Goal: Find specific page/section: Find specific page/section

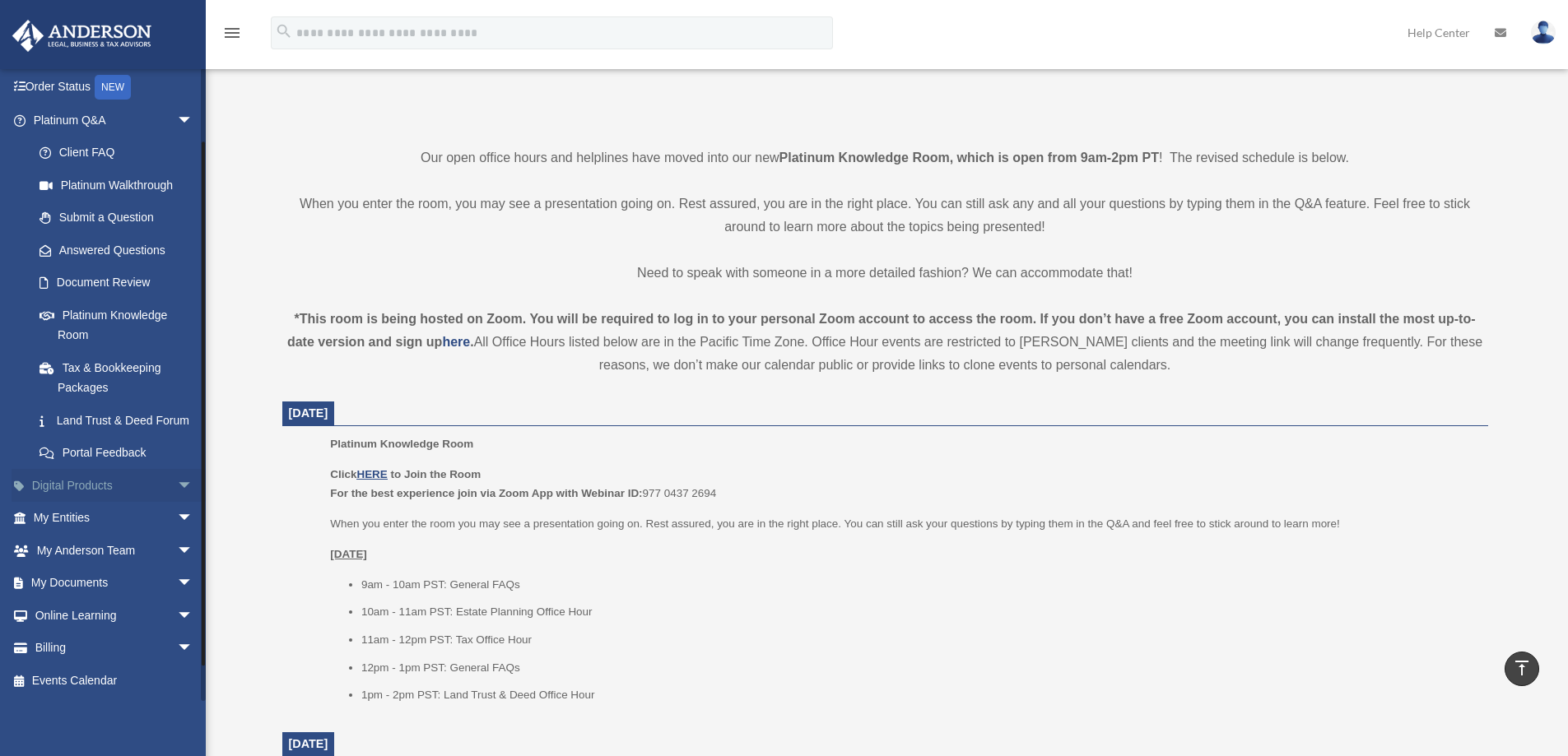
scroll to position [119, 0]
click at [177, 582] on span "arrow_drop_down" at bounding box center [193, 583] width 33 height 33
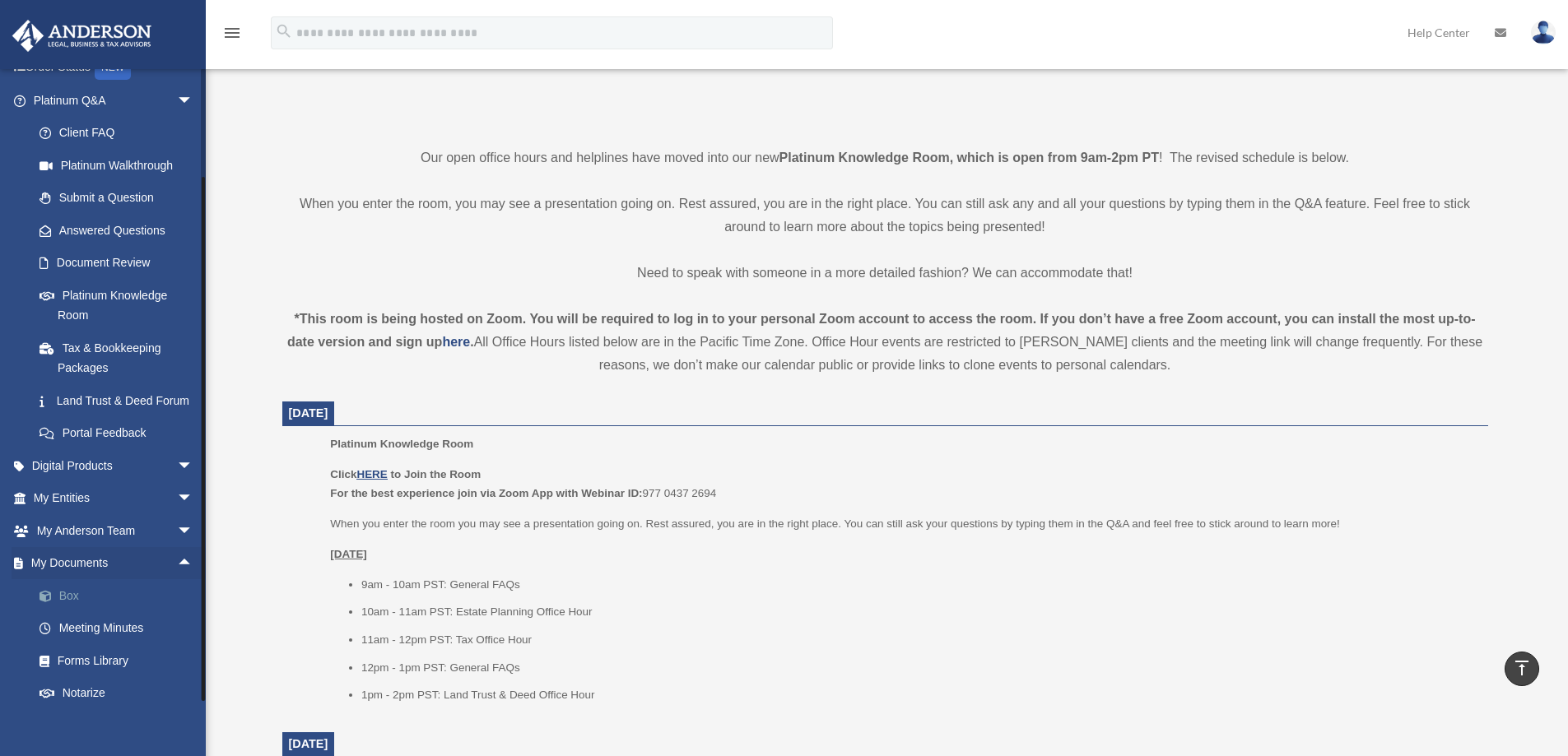
click at [66, 612] on link "Box" at bounding box center [121, 596] width 195 height 33
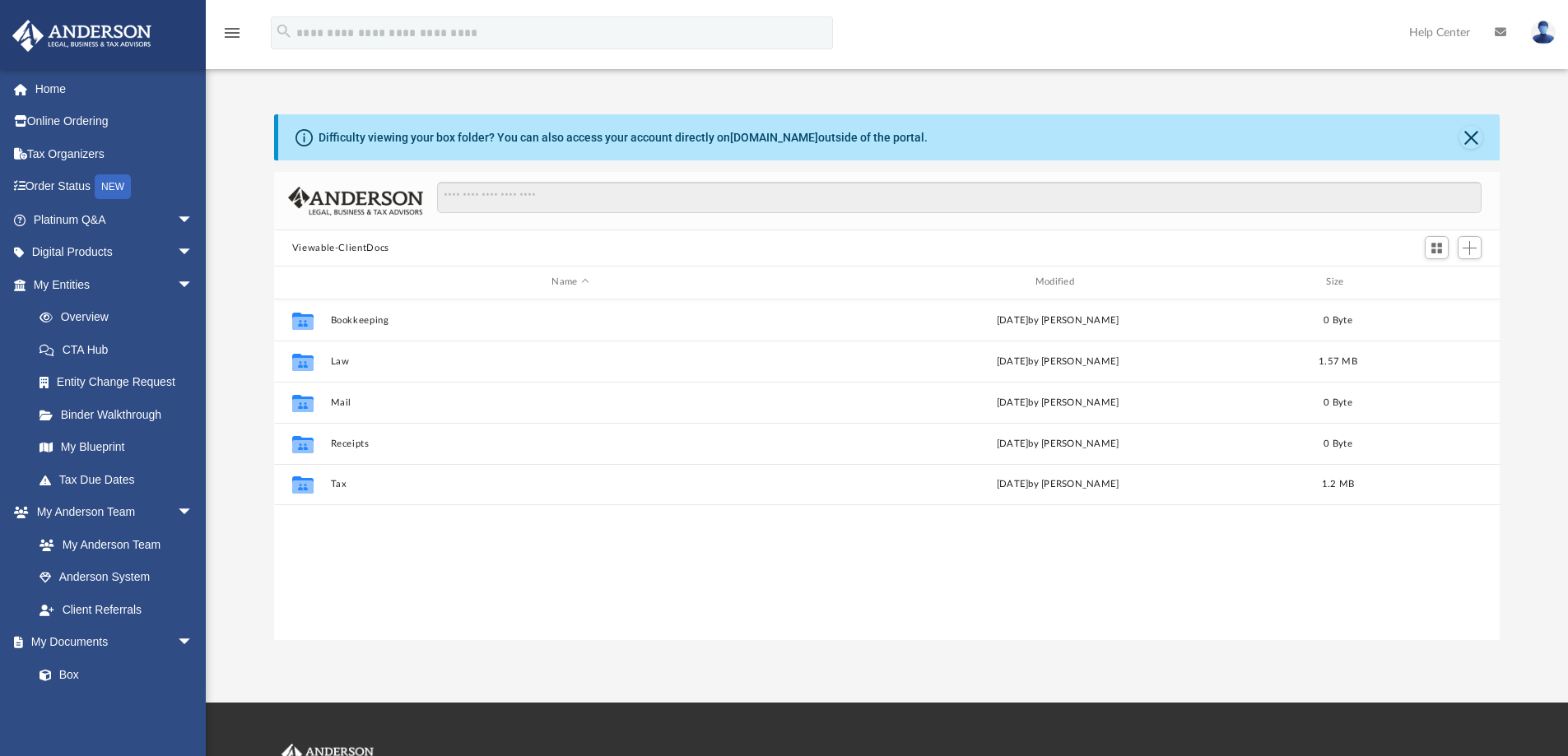
scroll to position [362, 1213]
click at [71, 311] on link "Overview" at bounding box center [121, 317] width 195 height 33
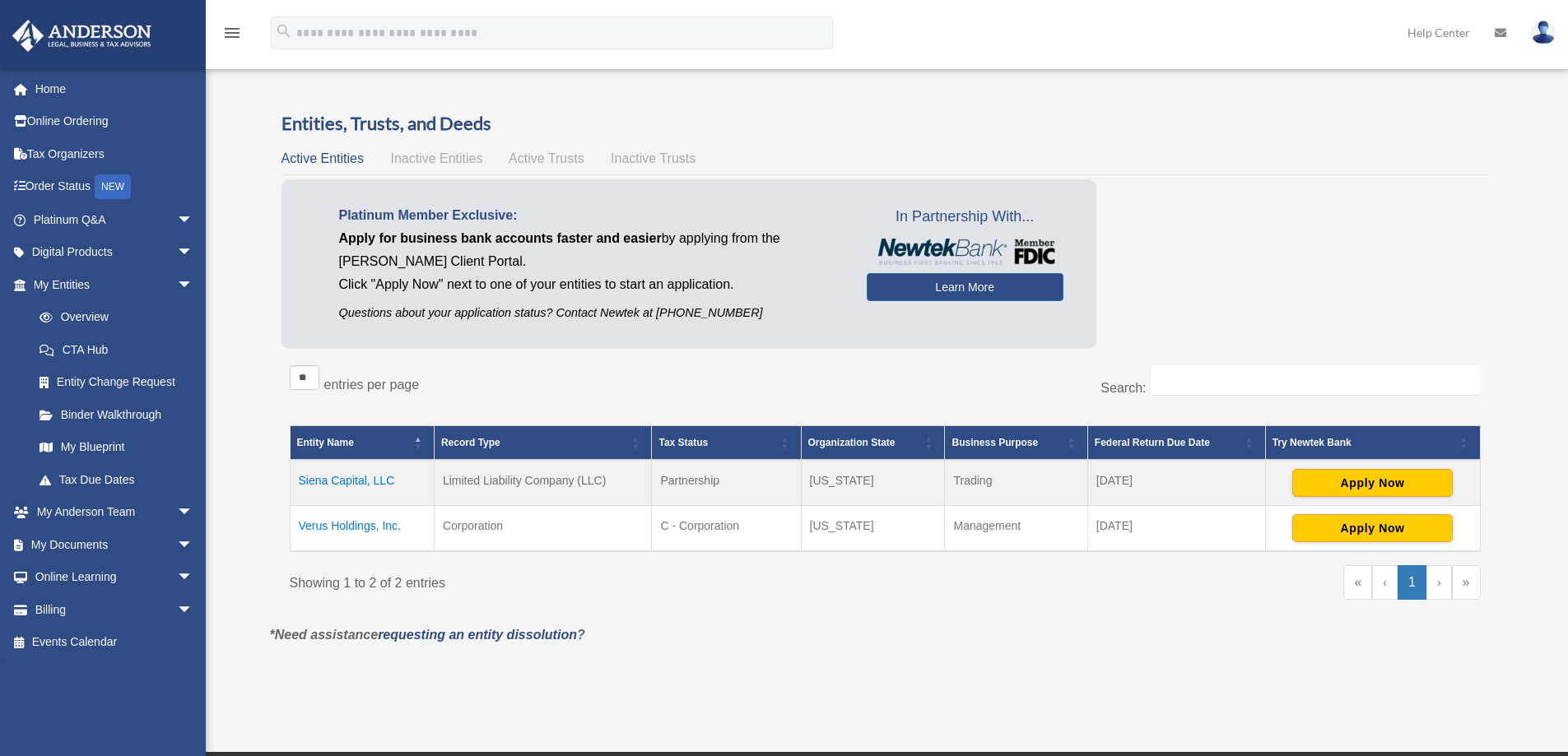
click at [74, 447] on link "My Blueprint" at bounding box center [116, 448] width 187 height 33
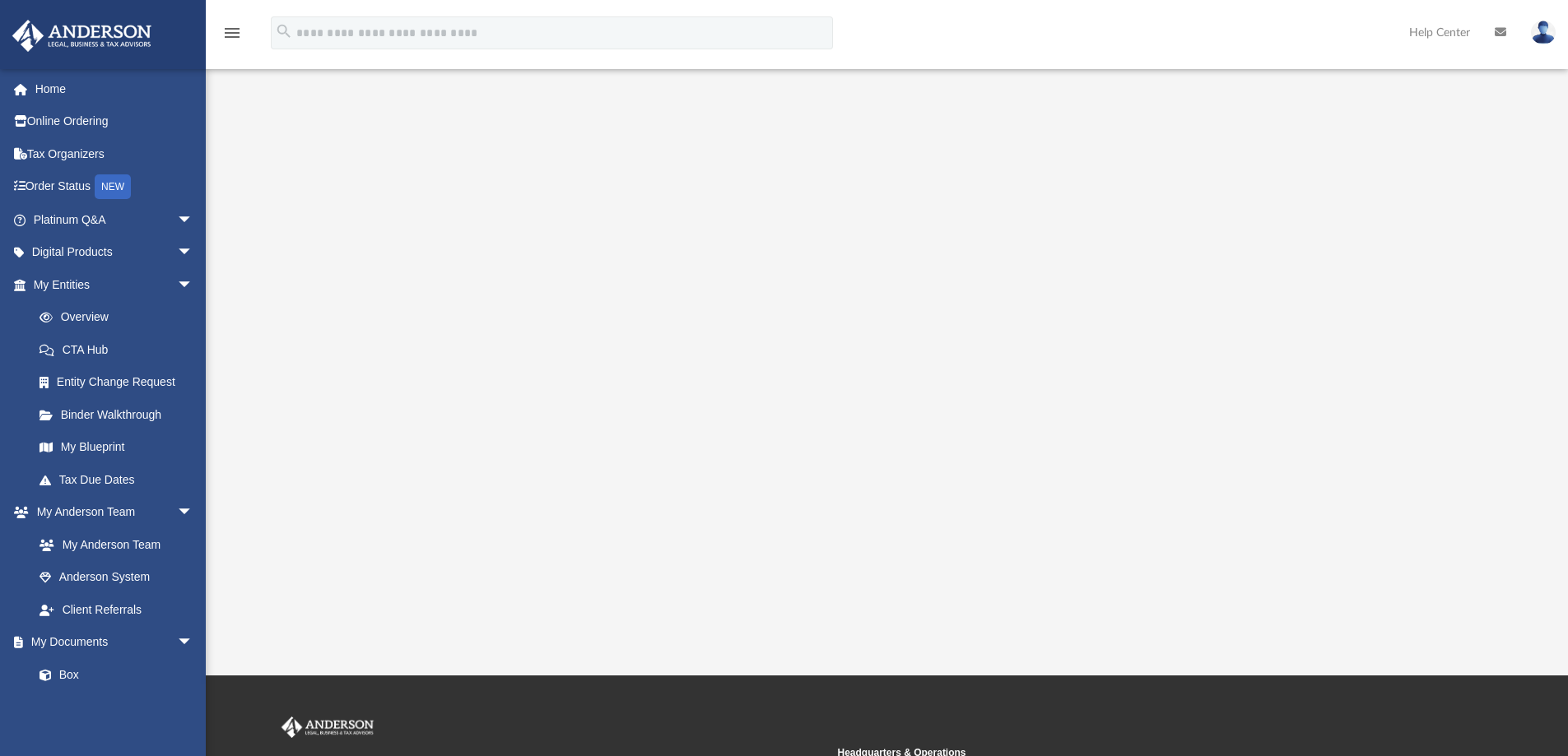
scroll to position [165, 0]
